Goal: Task Accomplishment & Management: Manage account settings

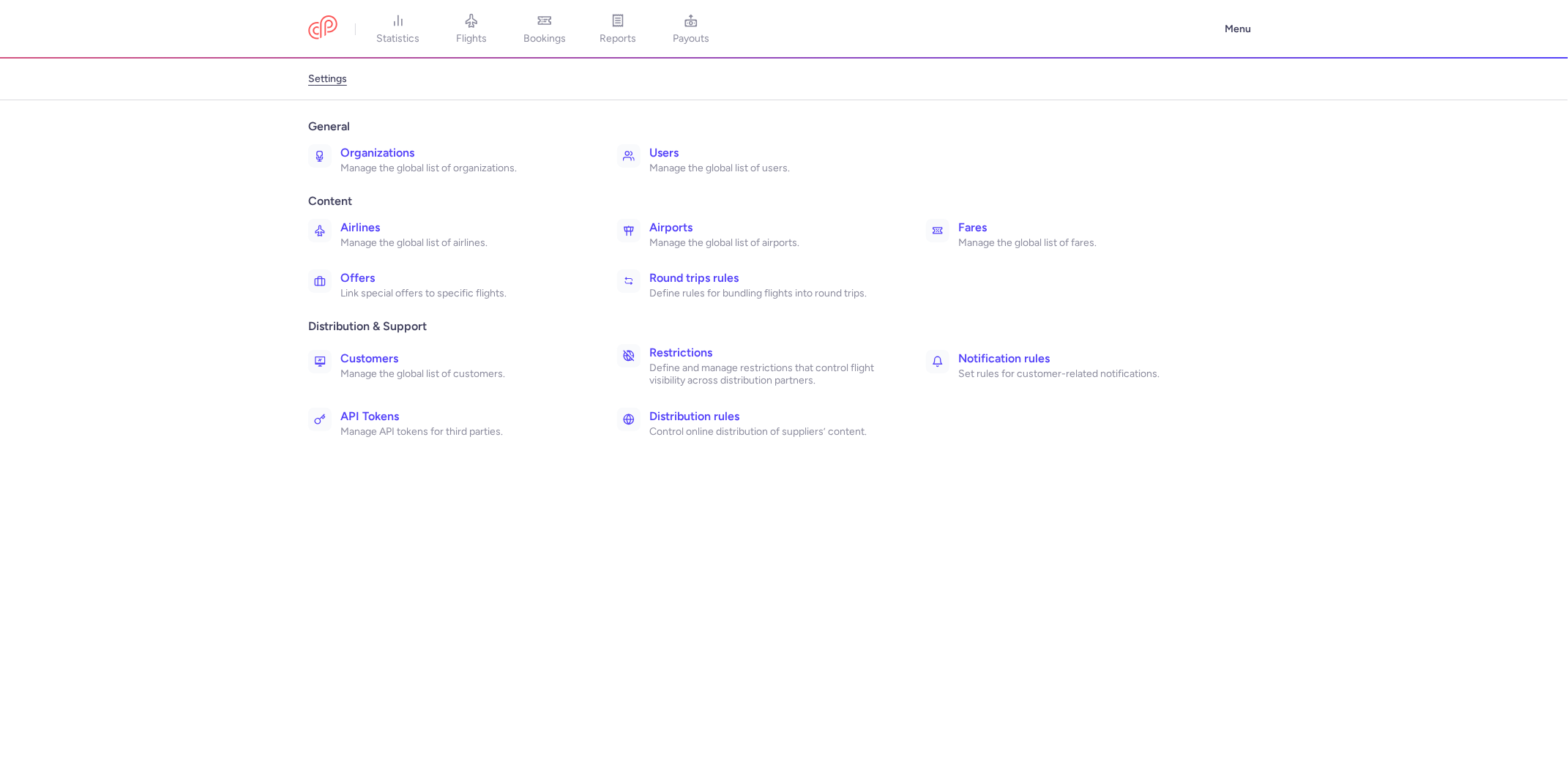
click at [667, 276] on h3 "Round trips rules" at bounding box center [771, 278] width 245 height 17
click at [678, 277] on h3 "Round trips rules" at bounding box center [771, 278] width 245 height 17
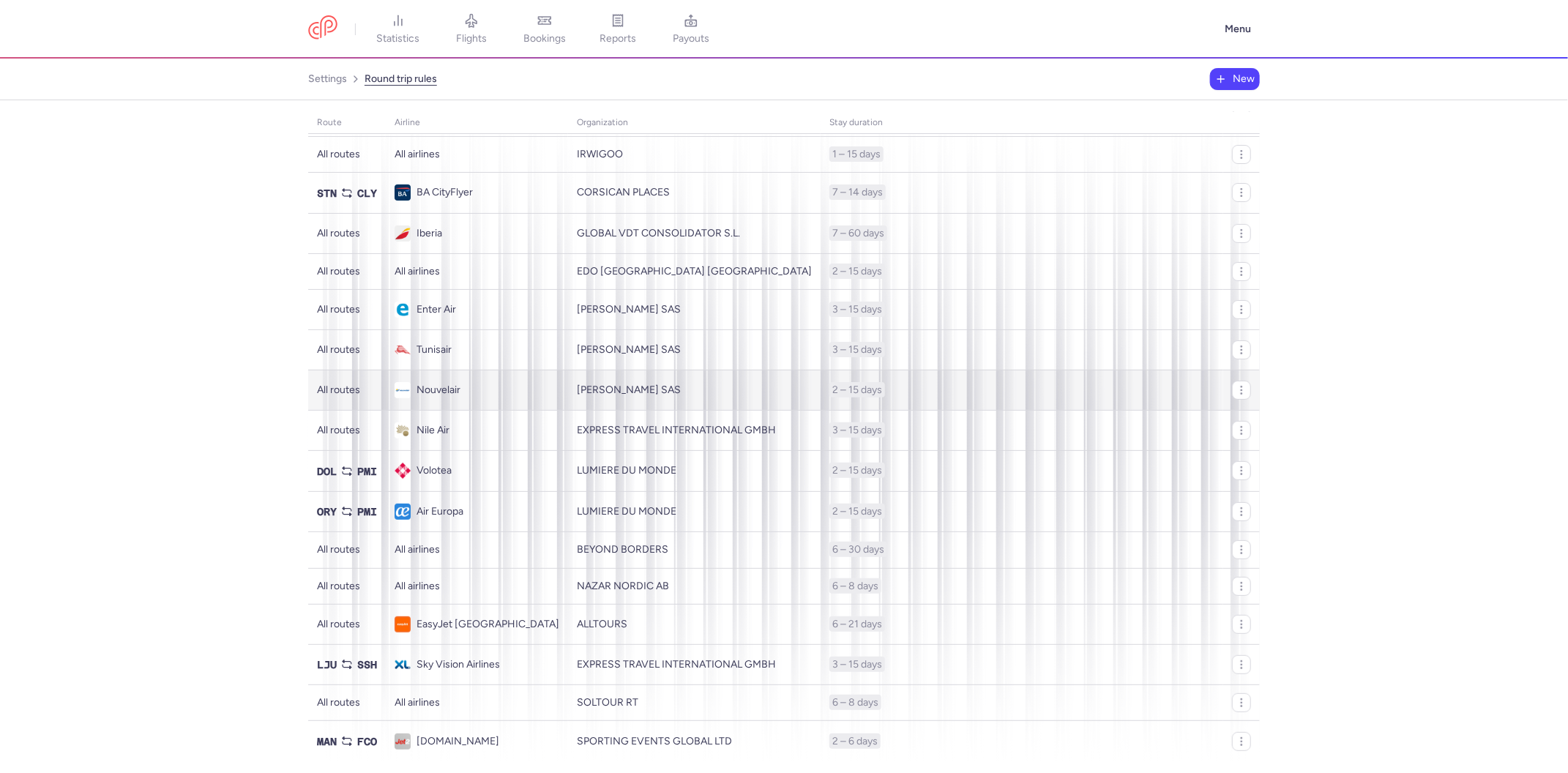
scroll to position [108, 0]
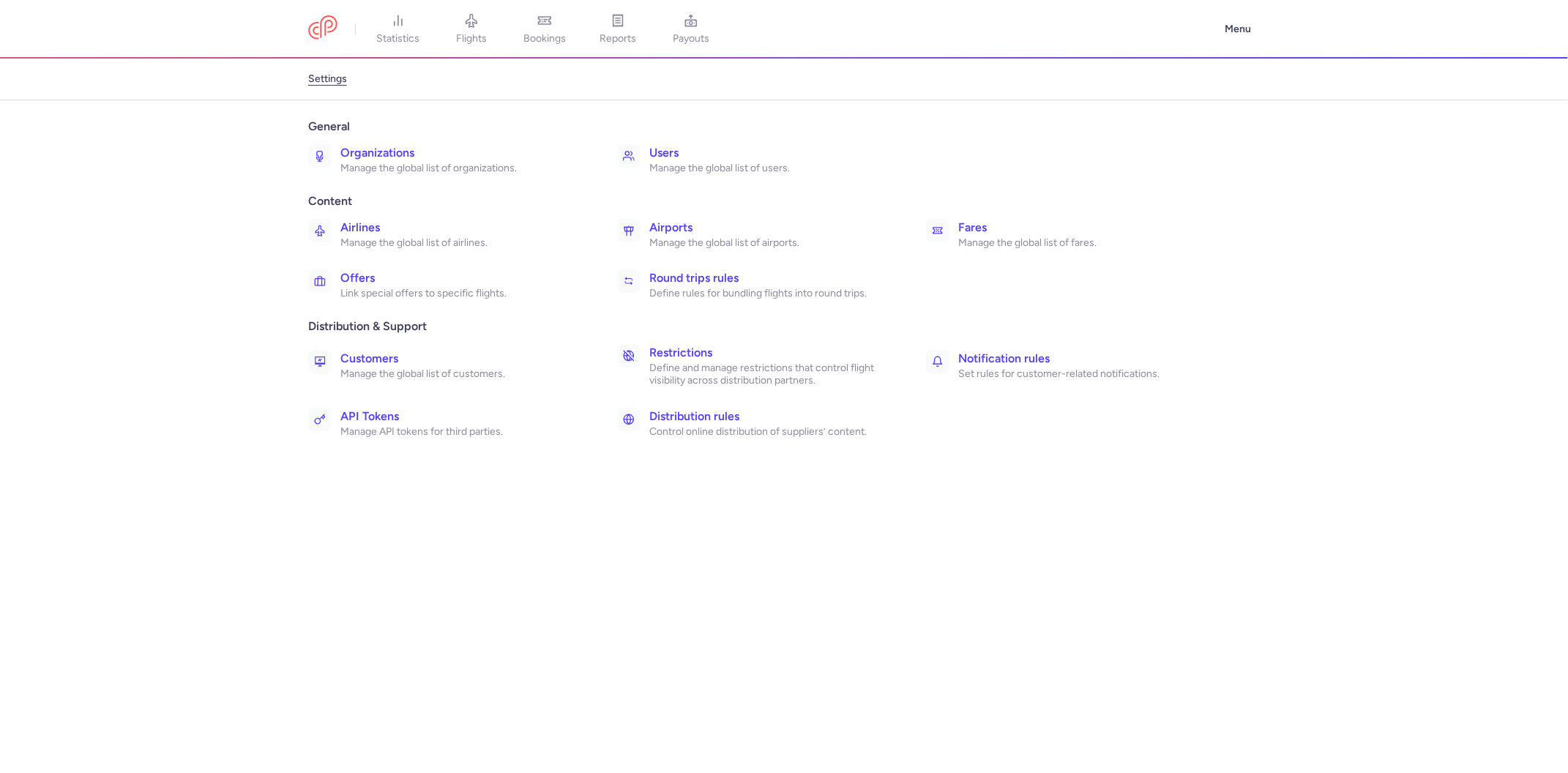
click at [716, 426] on p "Control online distribution of suppliers’ content." at bounding box center [771, 432] width 245 height 13
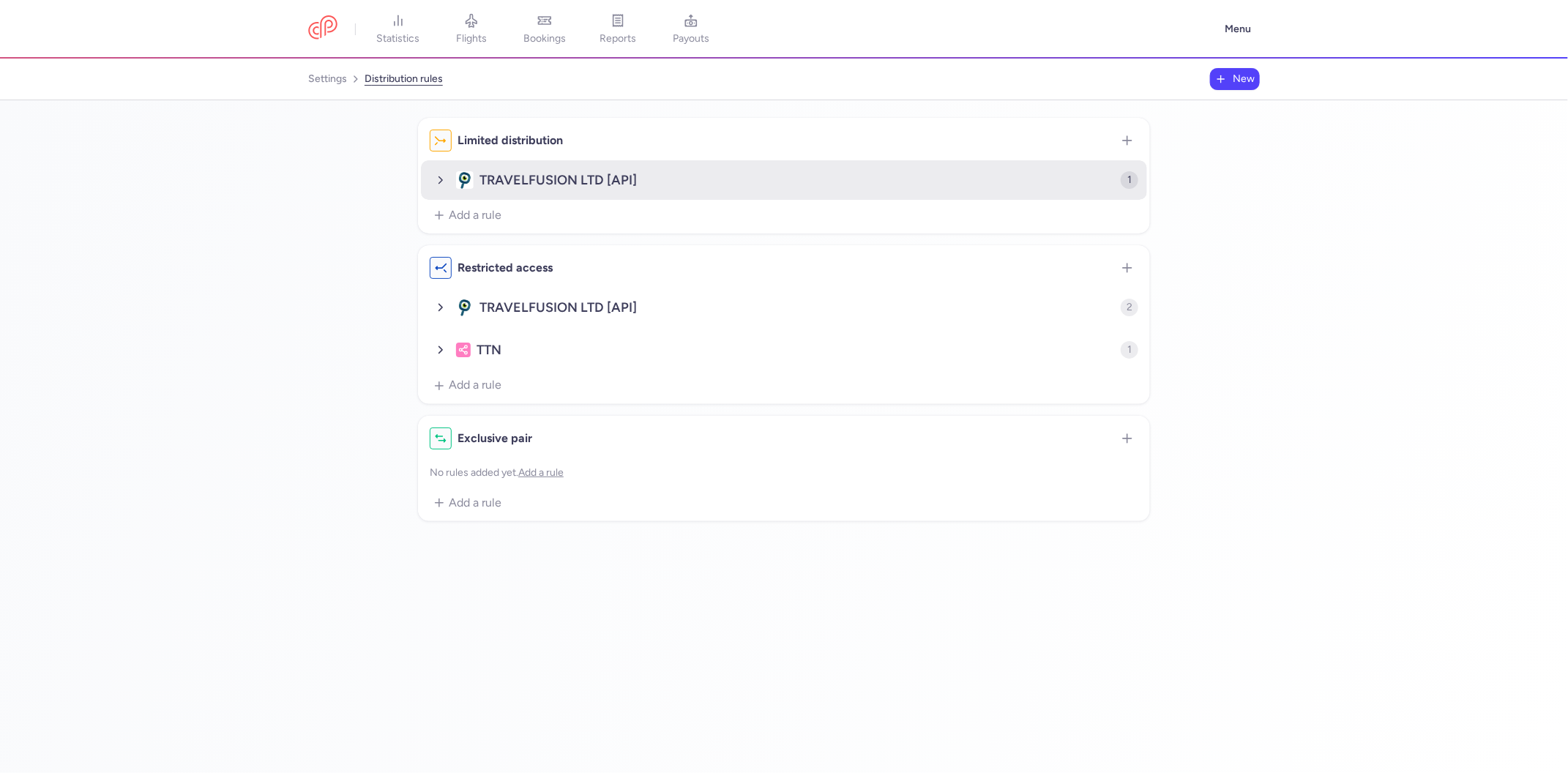
click at [445, 186] on icon "button" at bounding box center [440, 179] width 13 height 13
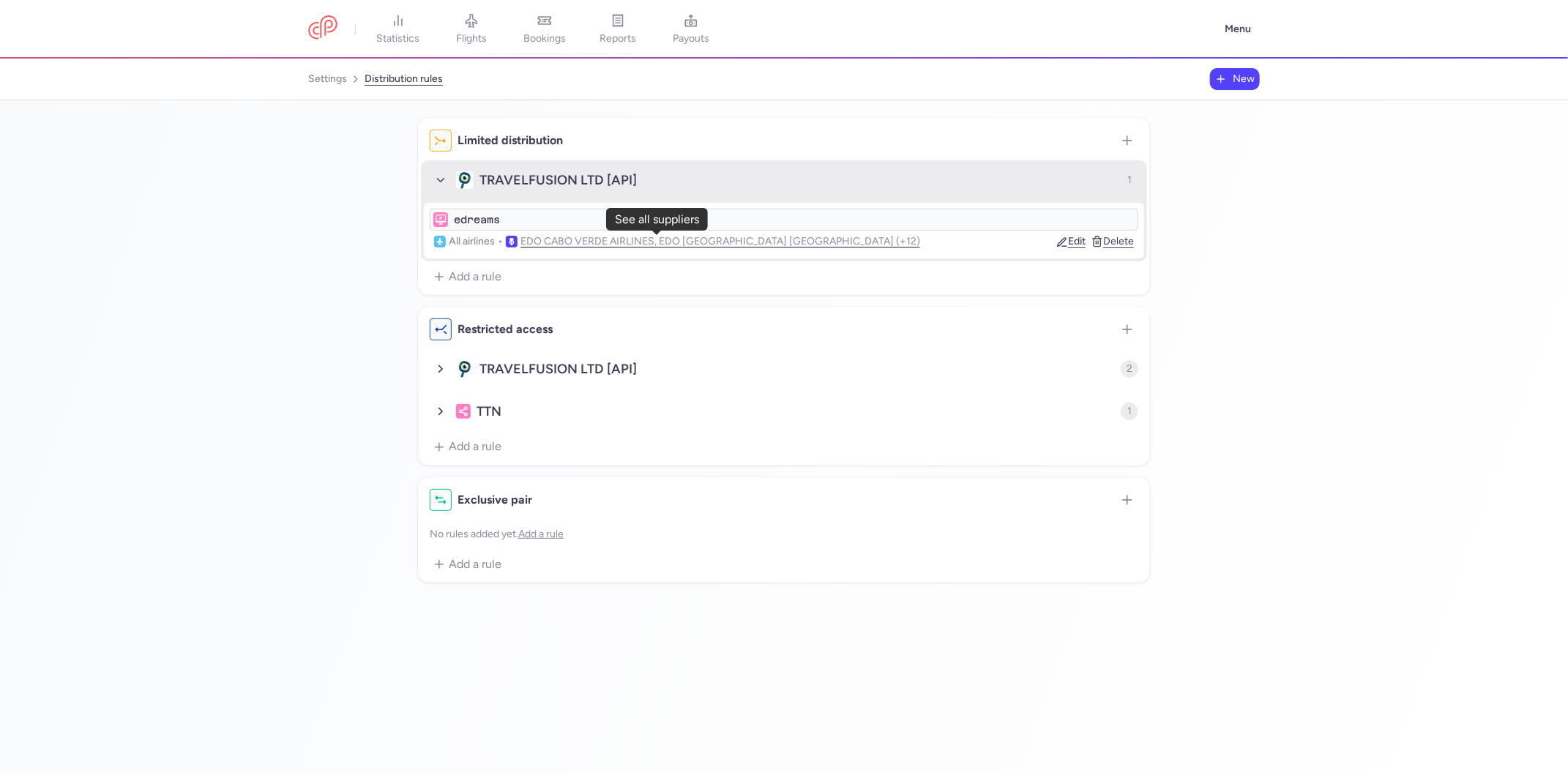
click at [654, 242] on span "EDO CABO VERDE AIRLINES, EDO TUNISAIR GERMANY (+12)" at bounding box center [720, 241] width 400 height 16
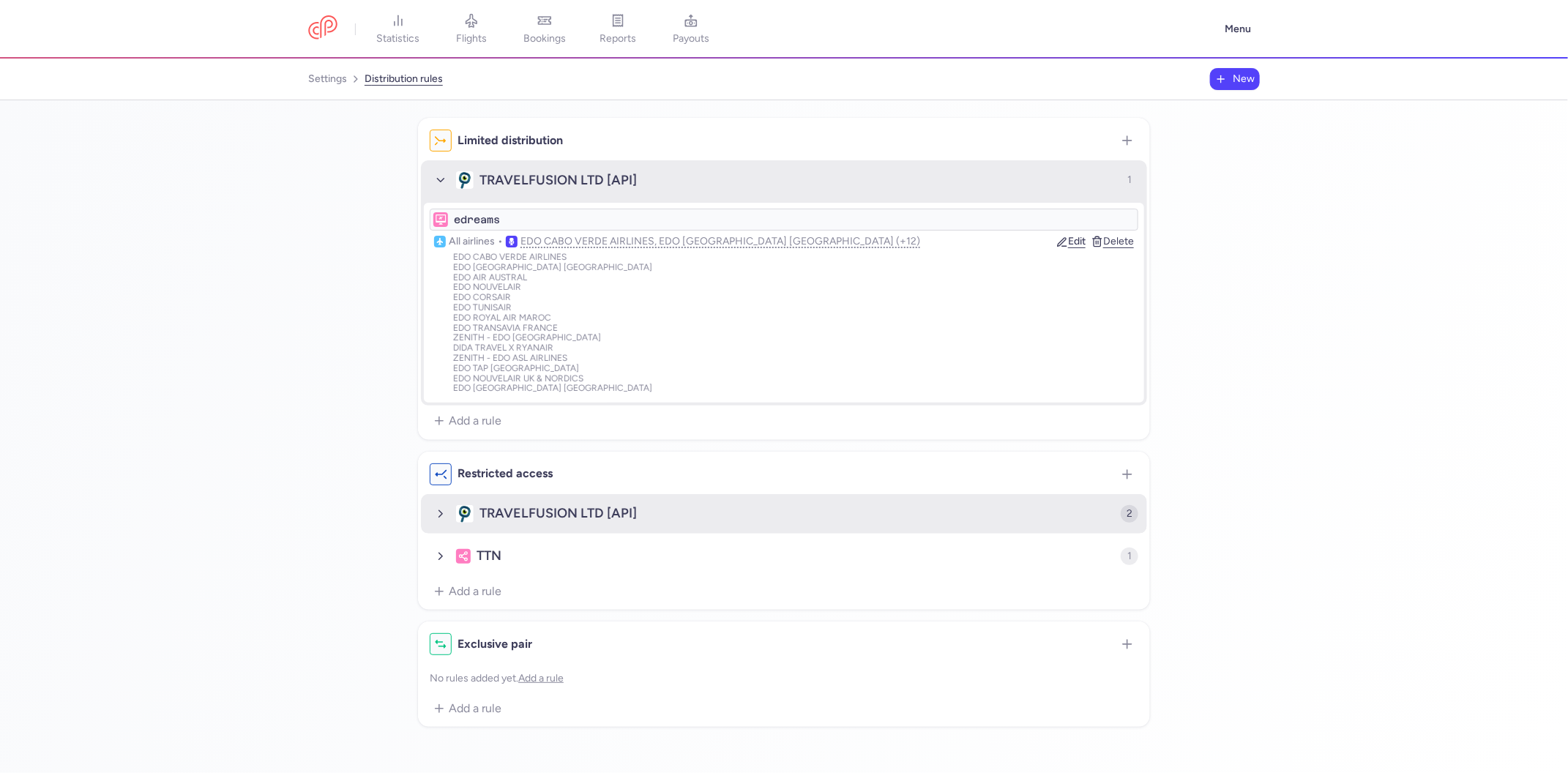
click at [444, 513] on icon "button" at bounding box center [440, 514] width 13 height 13
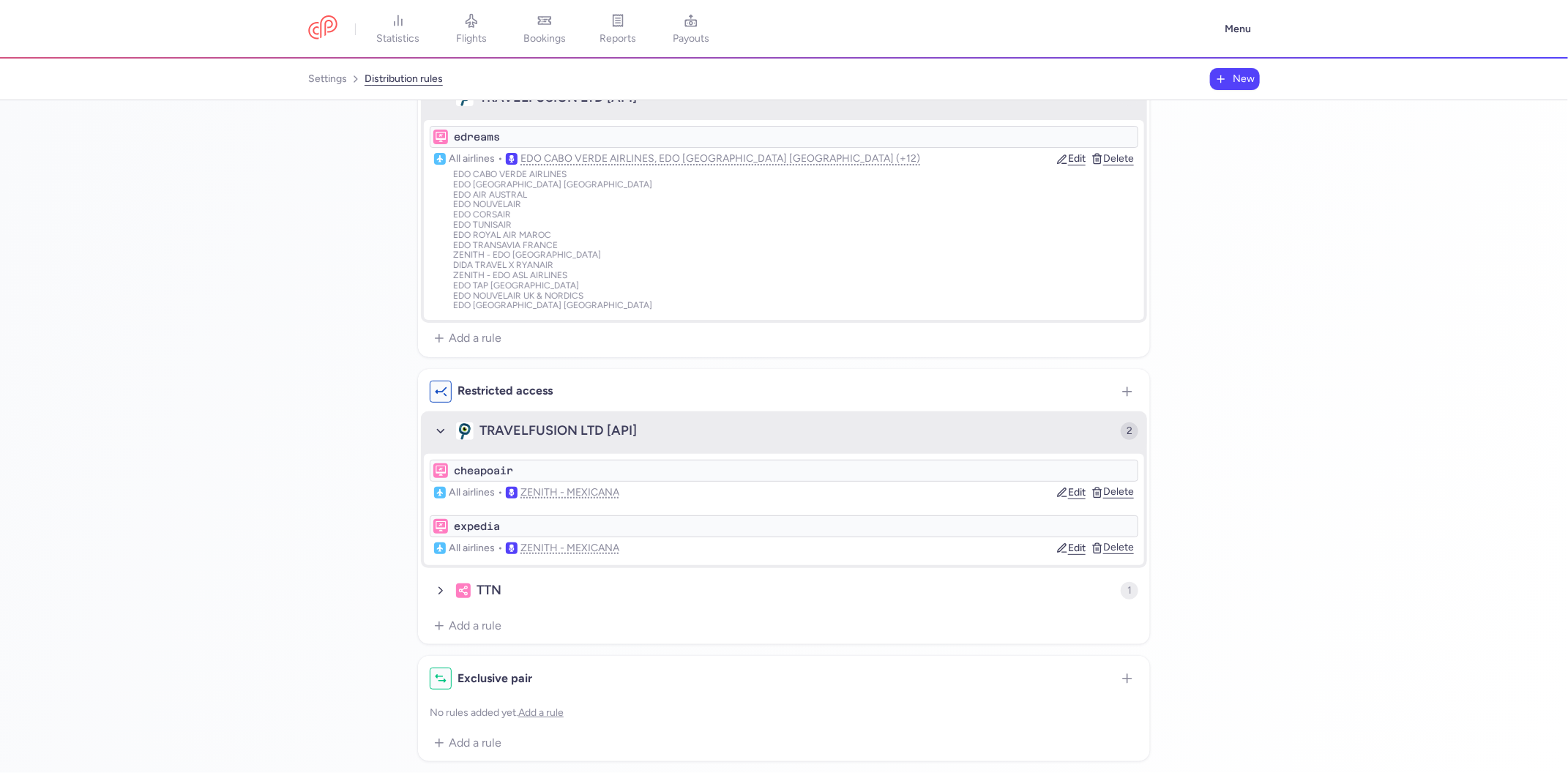
scroll to position [90, 0]
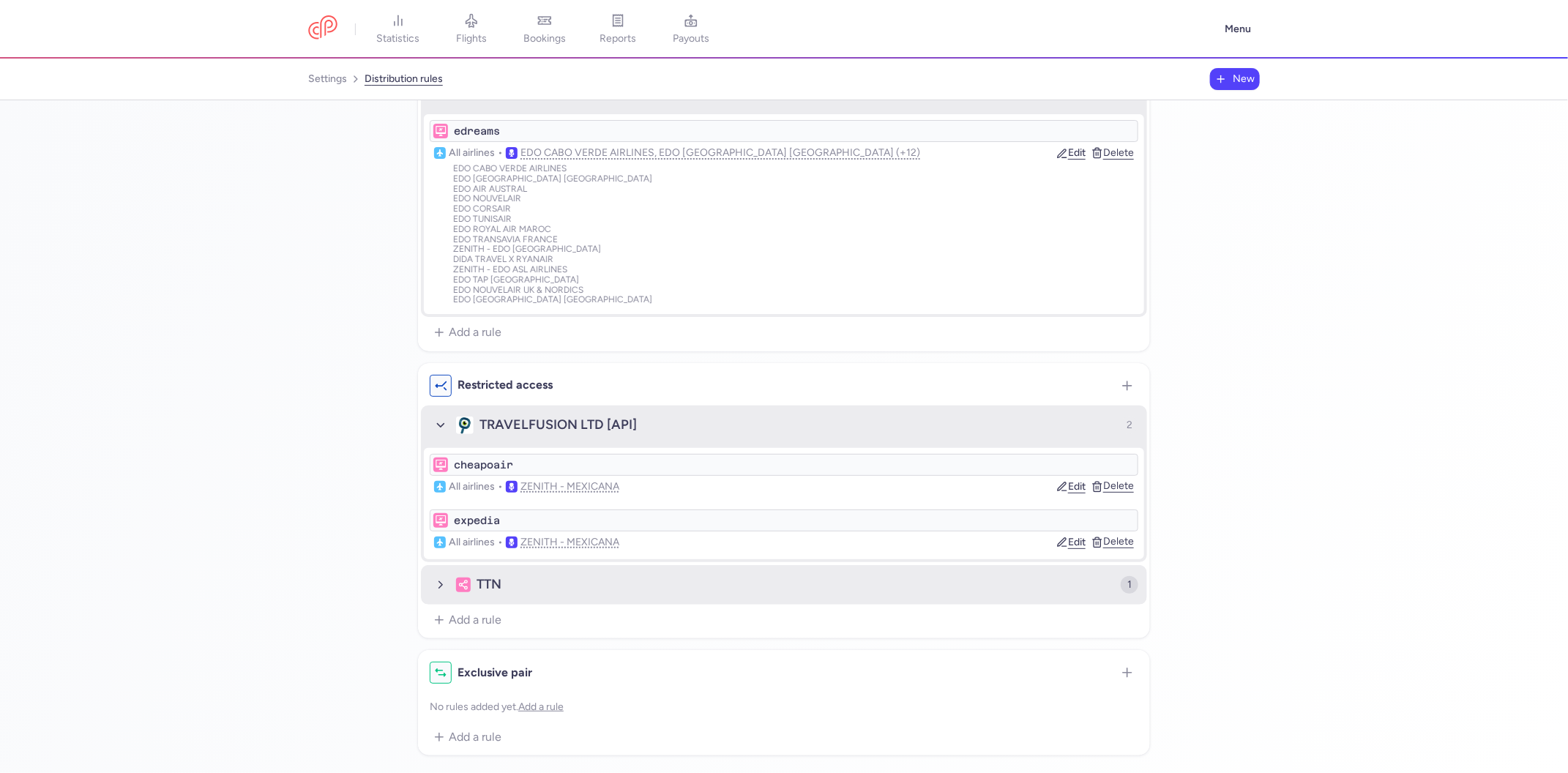
click at [430, 583] on span "button" at bounding box center [441, 585] width 22 height 22
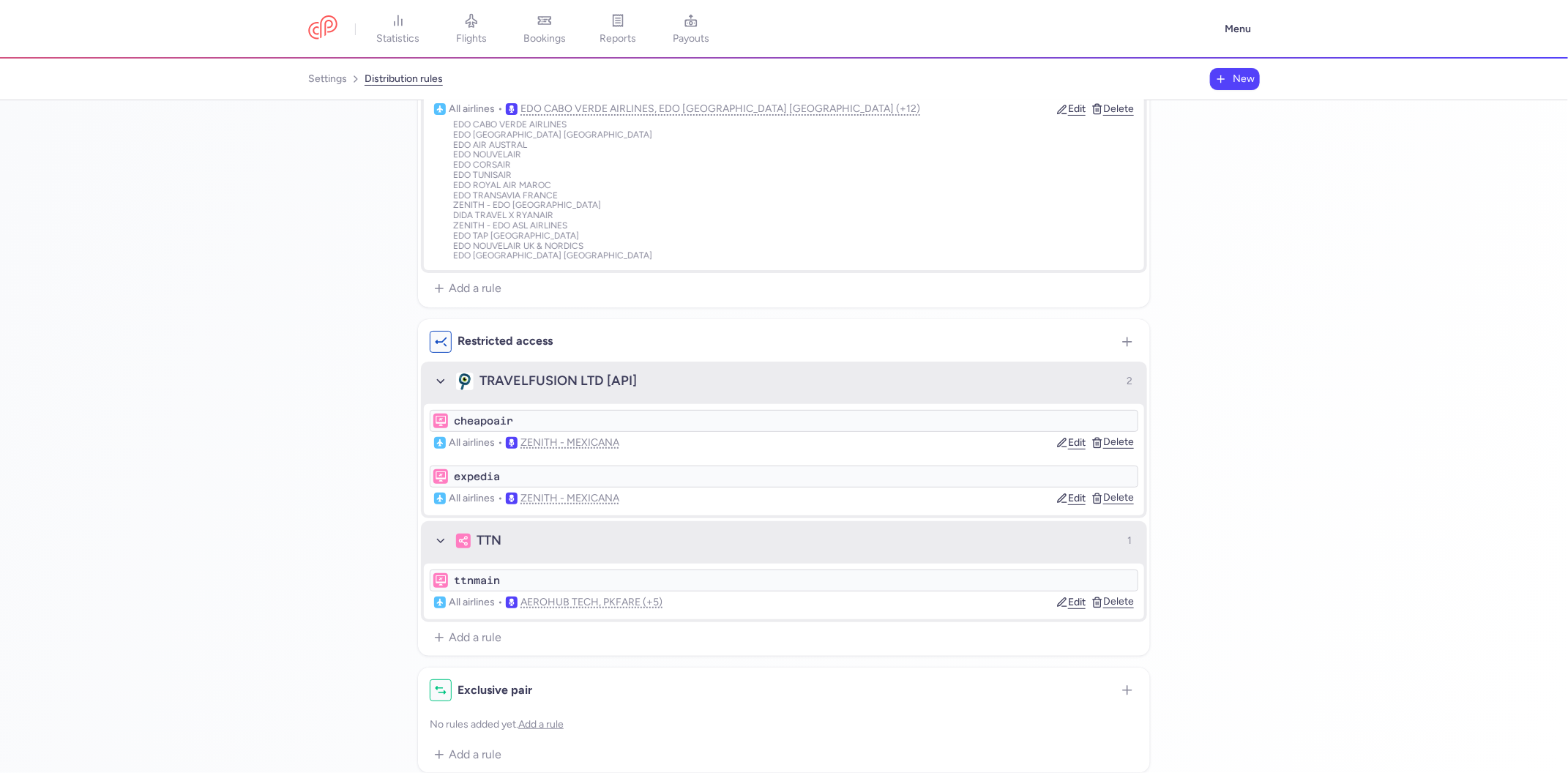
scroll to position [0, 0]
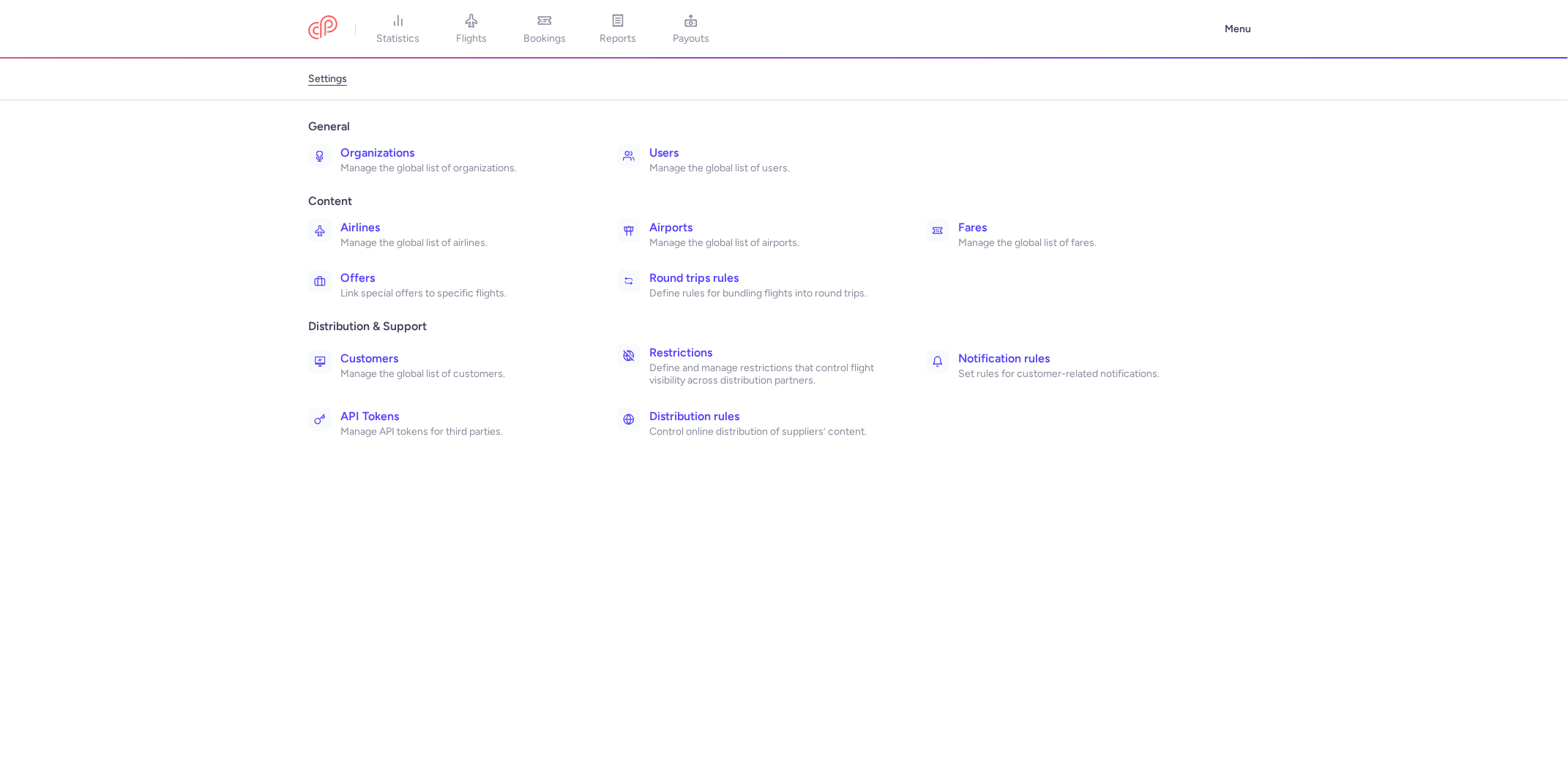
click at [666, 353] on h3 "Restrictions" at bounding box center [771, 353] width 245 height 17
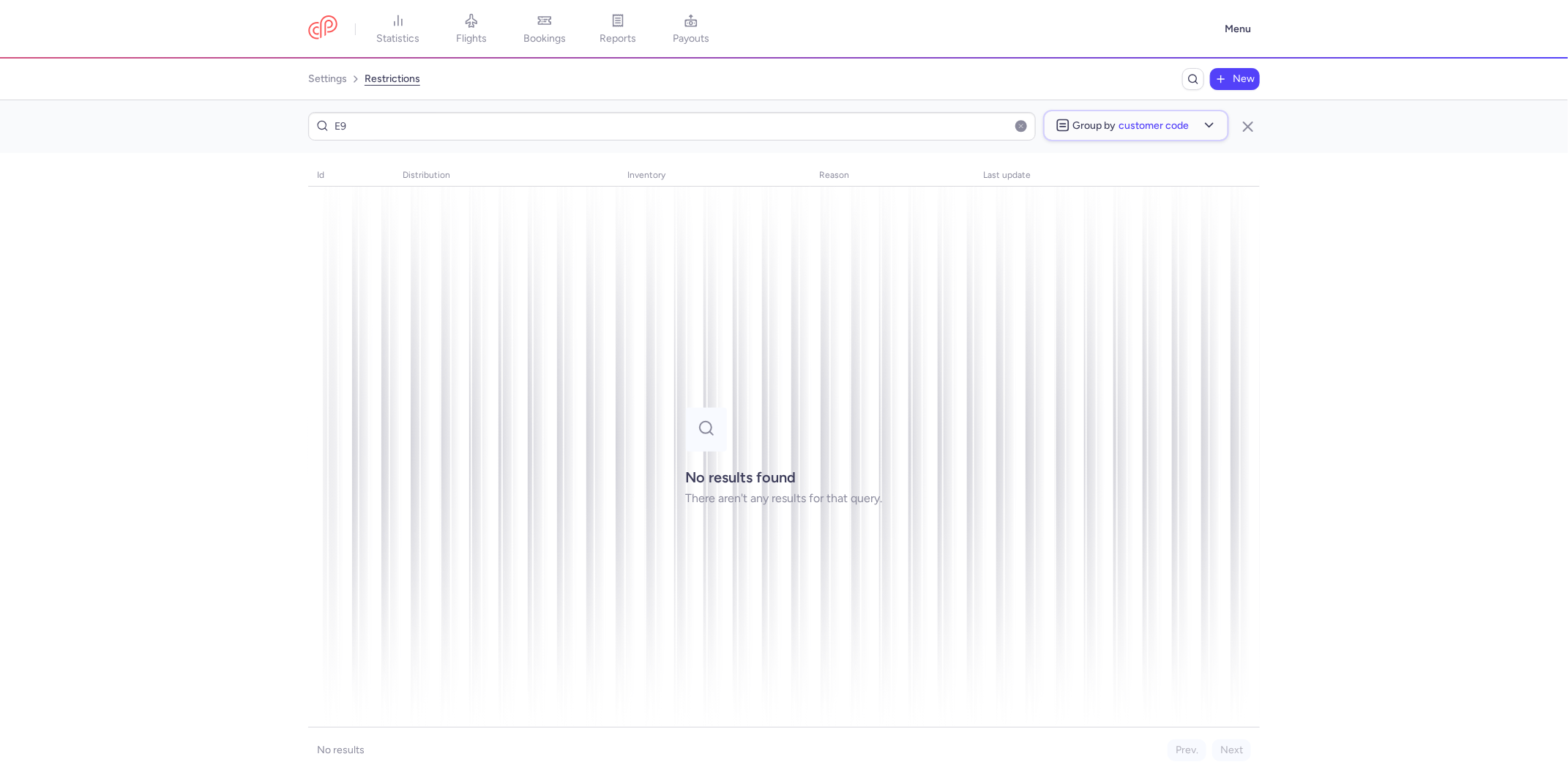
click at [1125, 127] on span "Customer code" at bounding box center [1154, 125] width 70 height 11
click at [1119, 226] on span "Airline" at bounding box center [1146, 223] width 90 height 17
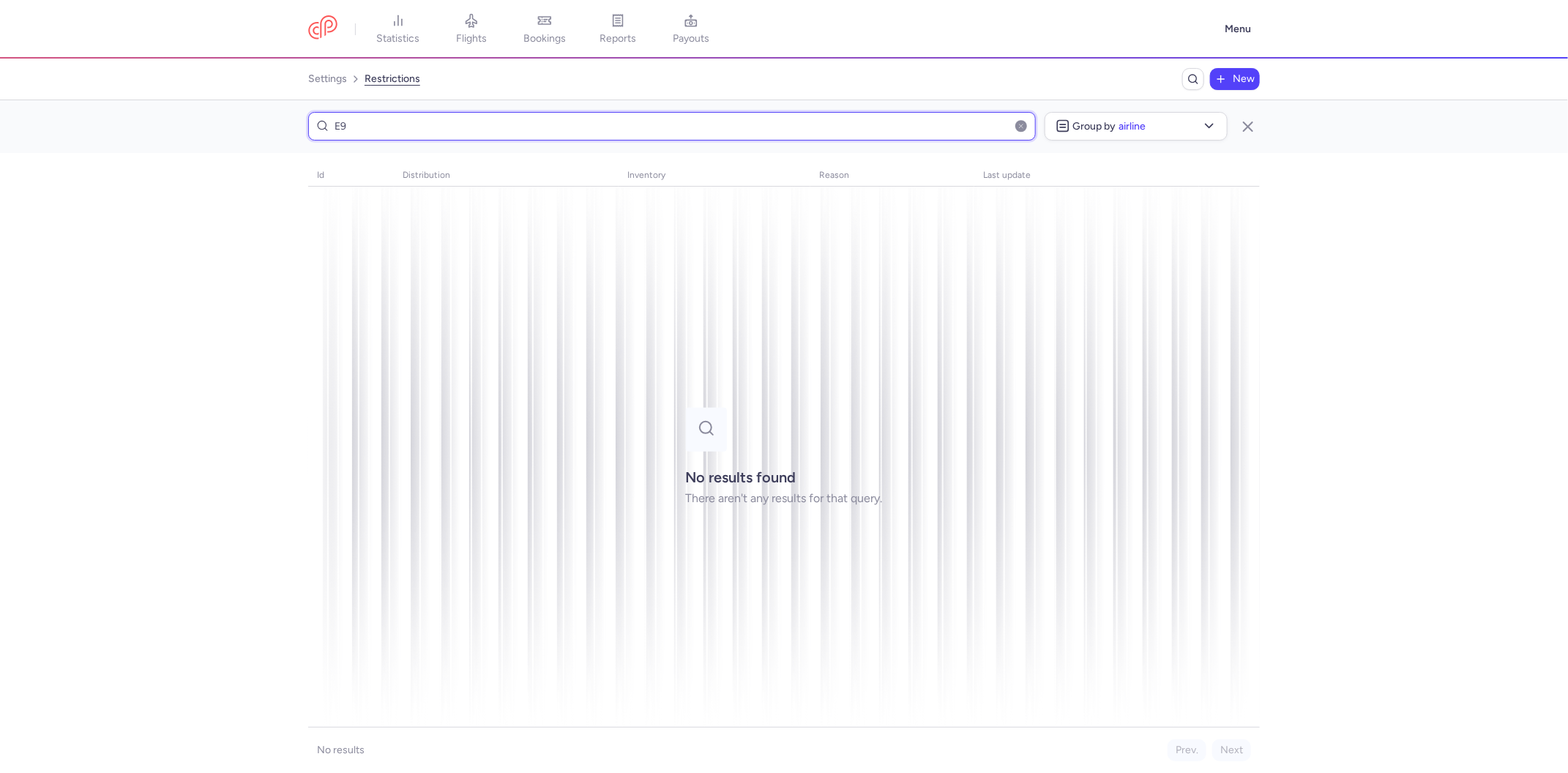
click at [337, 124] on input "E9" at bounding box center [672, 127] width 728 height 29
type input "soltour"
